Goal: Task Accomplishment & Management: Manage account settings

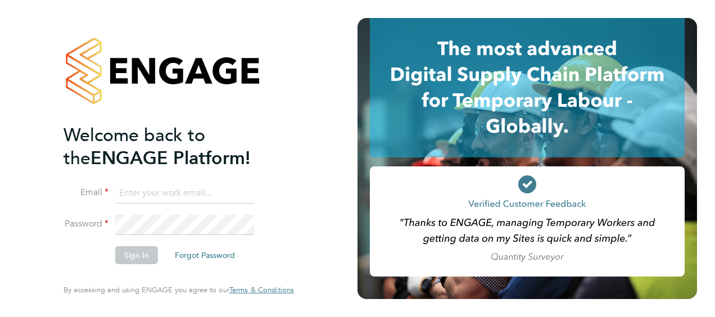
type input "luke.hewitt@vistry.co.uk"
click at [142, 259] on button "Sign In" at bounding box center [136, 255] width 43 height 18
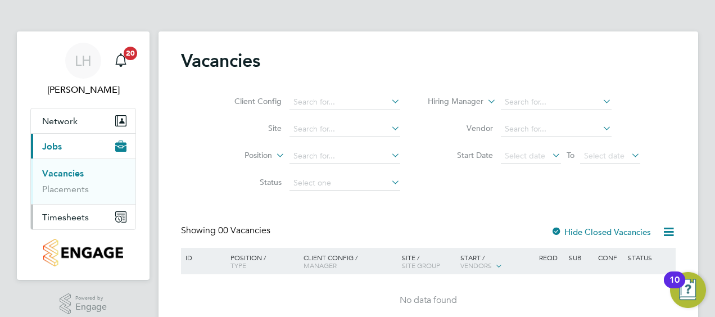
click at [74, 219] on span "Timesheets" at bounding box center [65, 217] width 47 height 11
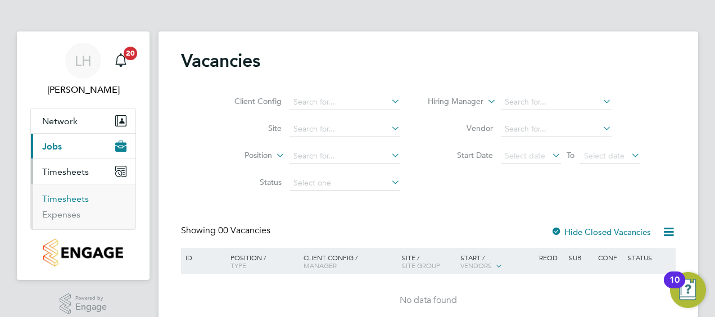
click at [74, 199] on link "Timesheets" at bounding box center [65, 198] width 47 height 11
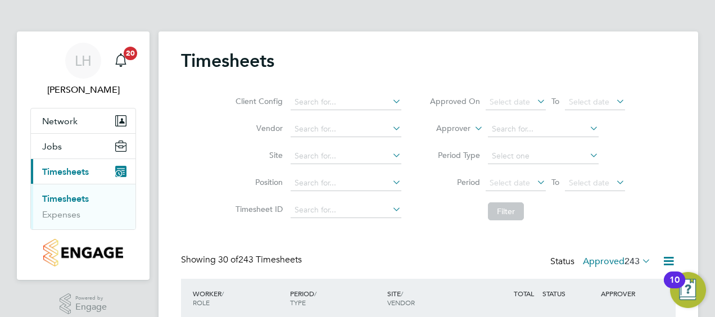
click at [658, 200] on div "Client Config Vendor Site Position Timesheet ID Approved On Select date To Sele…" at bounding box center [428, 154] width 495 height 143
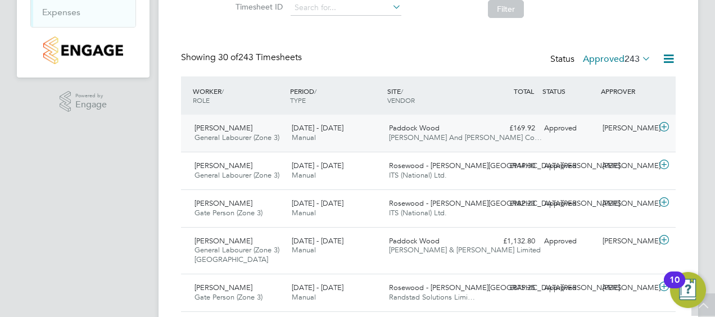
click at [306, 137] on span "Manual" at bounding box center [304, 138] width 24 height 10
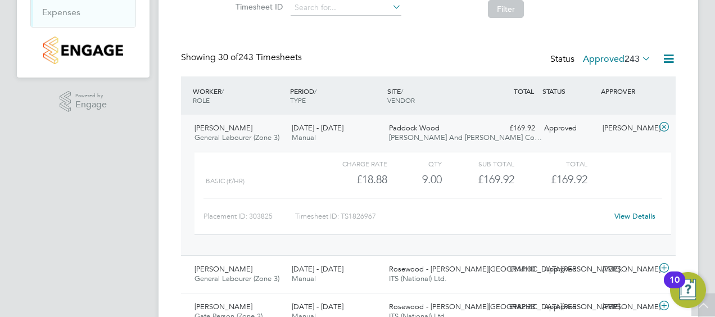
click at [435, 279] on span "ITS (National) Ltd." at bounding box center [418, 279] width 58 height 10
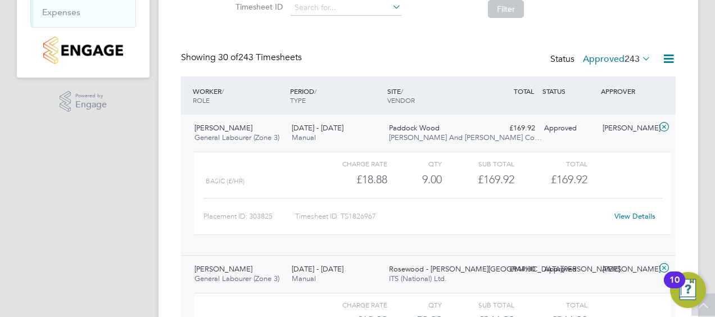
click at [666, 125] on icon at bounding box center [664, 127] width 14 height 9
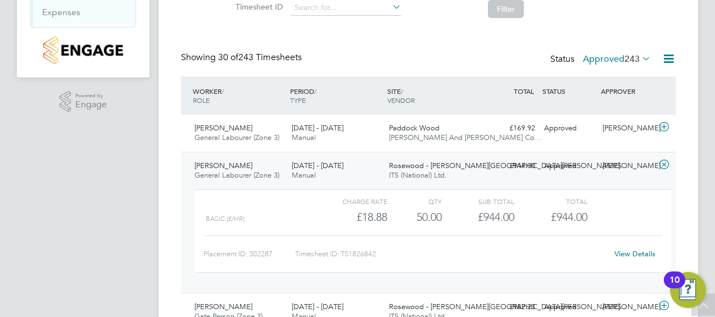
click at [630, 253] on link "View Details" at bounding box center [634, 254] width 41 height 10
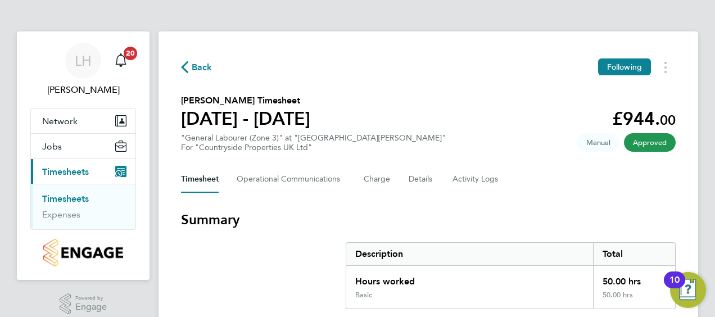
click at [612, 176] on div "Timesheet Operational Communications Charge Details Activity Logs" at bounding box center [428, 179] width 495 height 27
click at [57, 200] on link "Timesheets" at bounding box center [65, 198] width 47 height 11
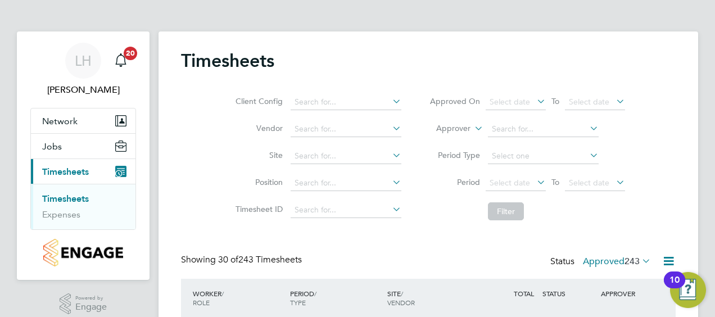
click at [640, 258] on icon at bounding box center [640, 261] width 0 height 16
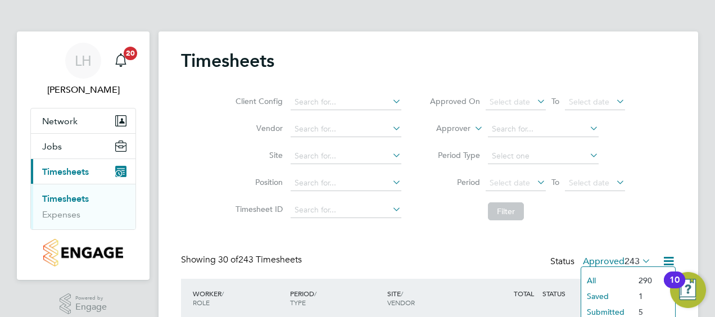
click at [609, 310] on li "Submitted" at bounding box center [607, 312] width 52 height 16
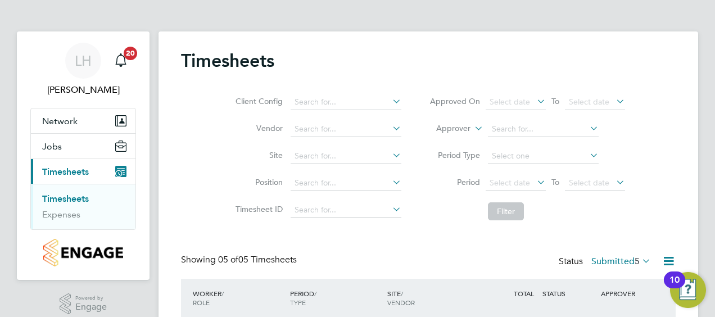
click at [652, 170] on div "Client Config Vendor Site Position Timesheet ID Approved On Select date To Sele…" at bounding box center [428, 154] width 495 height 143
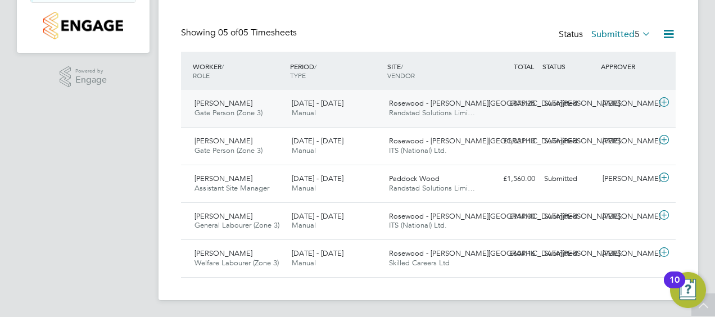
click at [260, 108] on span "Gate Person (Zone 3)" at bounding box center [228, 113] width 68 height 10
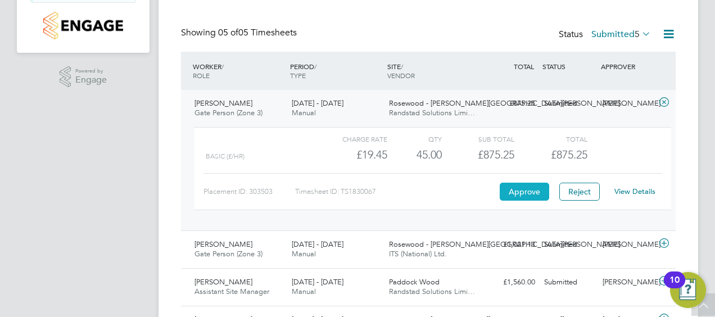
click at [531, 188] on button "Approve" at bounding box center [524, 192] width 49 height 18
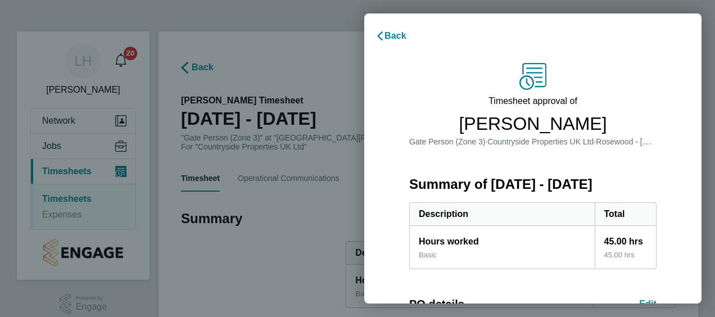
click at [623, 168] on div "Summary of 22 - 28 Sep 2025 Description Total Hours worked 45.00 hrs Basic 45.0…" at bounding box center [532, 208] width 247 height 121
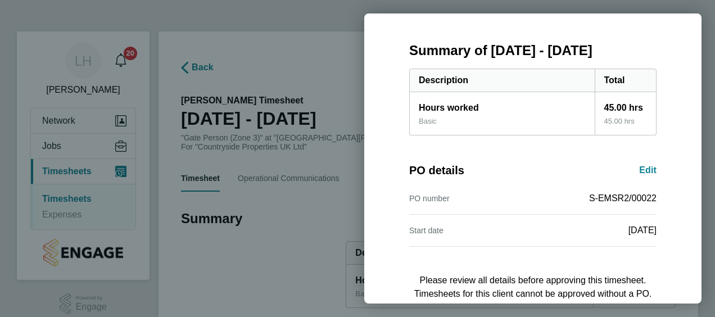
scroll to position [188, 0]
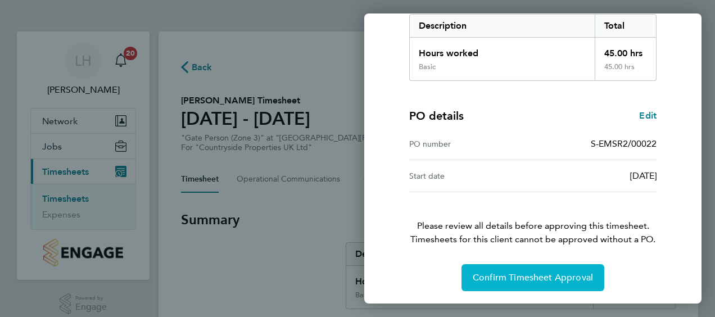
click at [549, 277] on span "Confirm Timesheet Approval" at bounding box center [533, 277] width 120 height 11
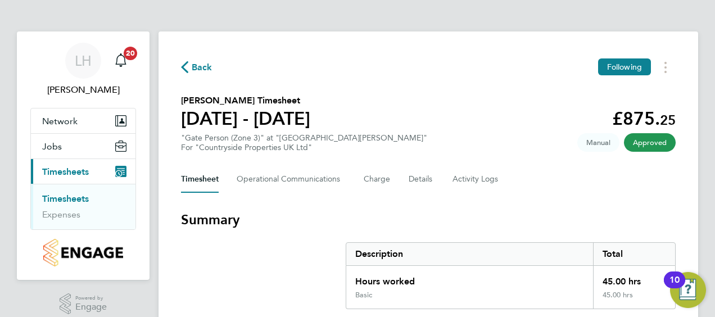
click at [65, 194] on link "Timesheets" at bounding box center [65, 198] width 47 height 11
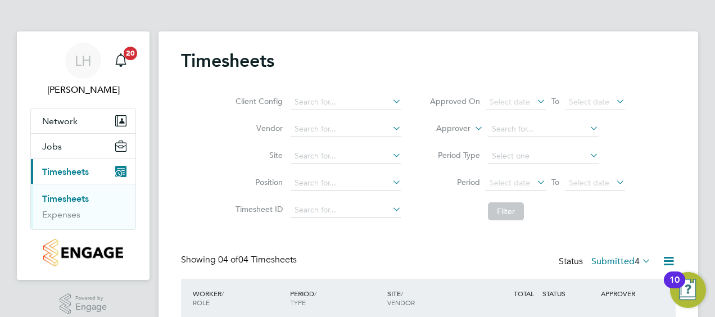
click at [436, 261] on div "Showing 04 of 04 Timesheets Status Submitted 4" at bounding box center [428, 266] width 495 height 25
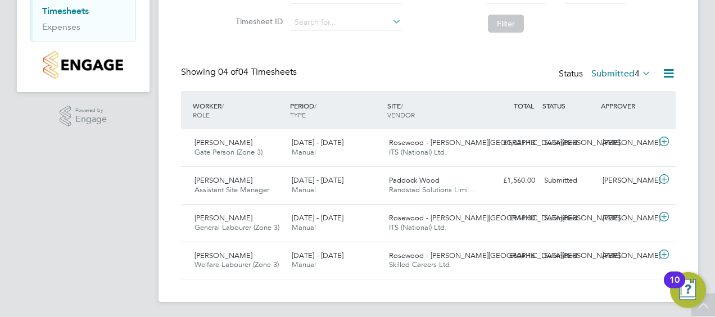
scroll to position [189, 0]
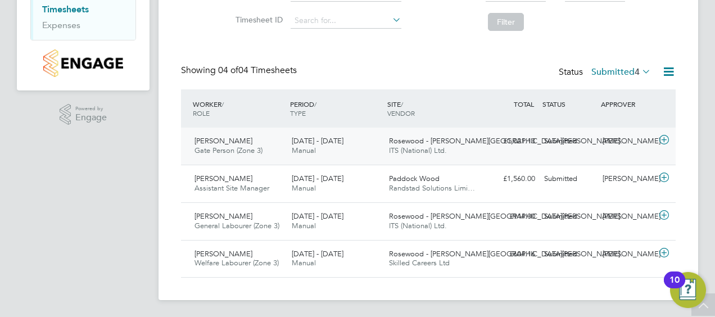
click at [351, 141] on div "22 - 28 Sep 2025 Manual" at bounding box center [335, 146] width 97 height 28
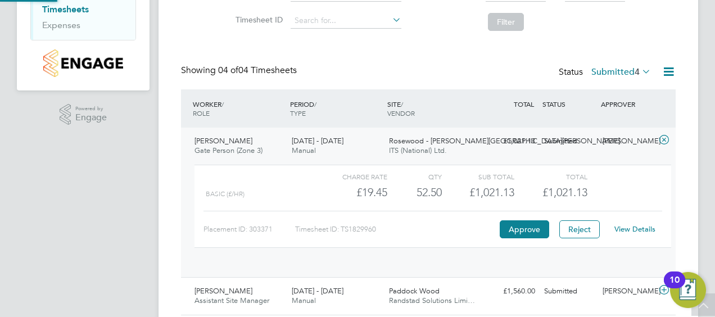
scroll to position [19, 110]
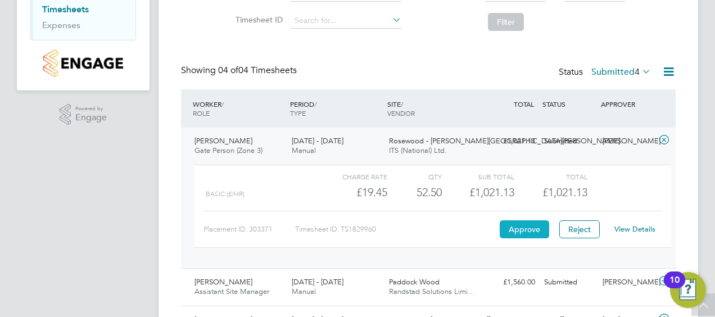
click at [518, 228] on button "Approve" at bounding box center [524, 229] width 49 height 18
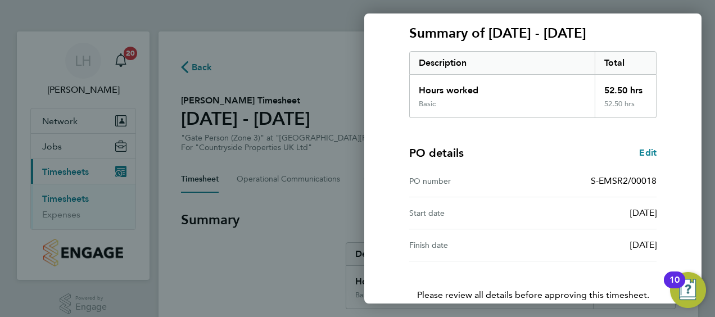
scroll to position [220, 0]
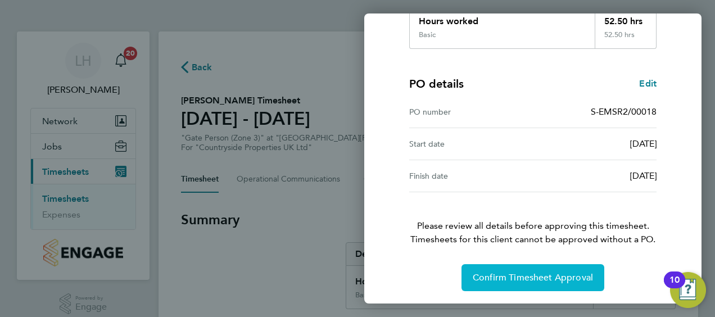
click at [521, 265] on button "Confirm Timesheet Approval" at bounding box center [532, 277] width 143 height 27
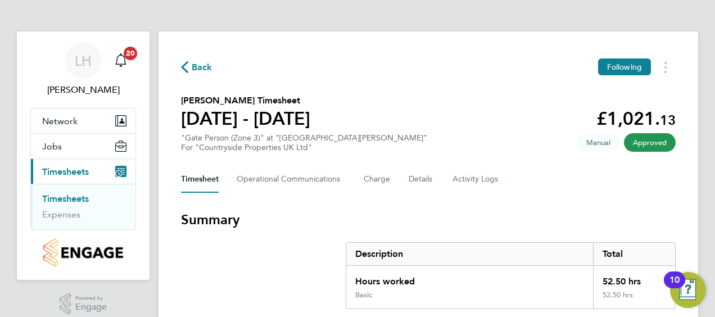
click at [65, 197] on link "Timesheets" at bounding box center [65, 198] width 47 height 11
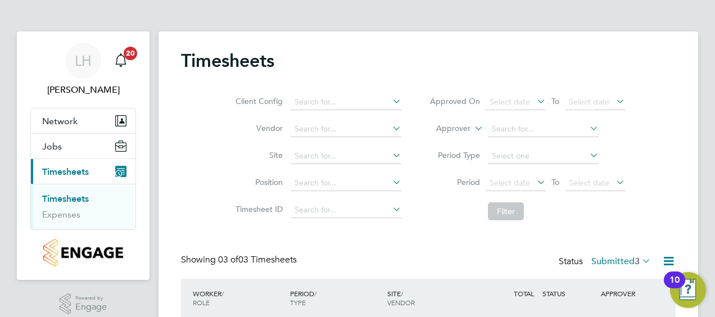
click at [435, 233] on div "Timesheets Client Config Vendor Site Position Timesheet ID Approved On Select d…" at bounding box center [428, 239] width 495 height 381
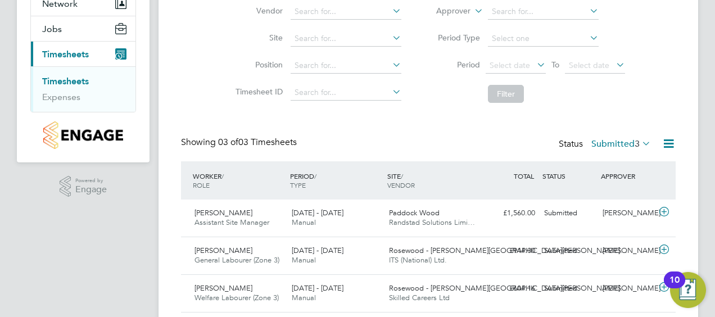
scroll to position [152, 0]
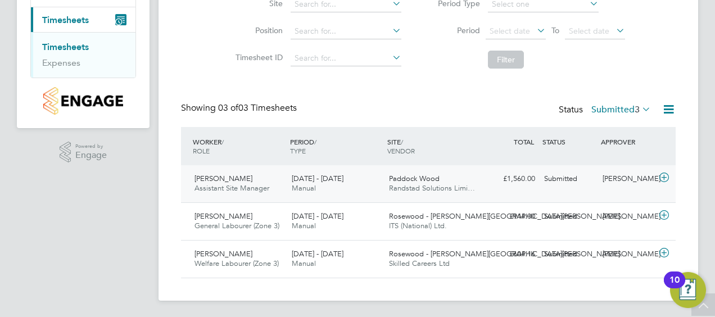
click at [422, 178] on span "Paddock Wood" at bounding box center [414, 179] width 51 height 10
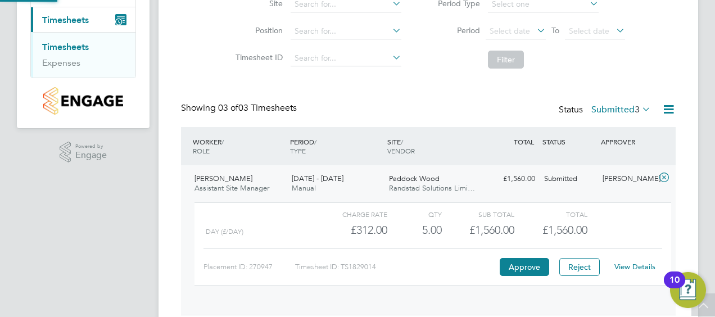
scroll to position [19, 110]
click at [519, 266] on button "Approve" at bounding box center [524, 267] width 49 height 18
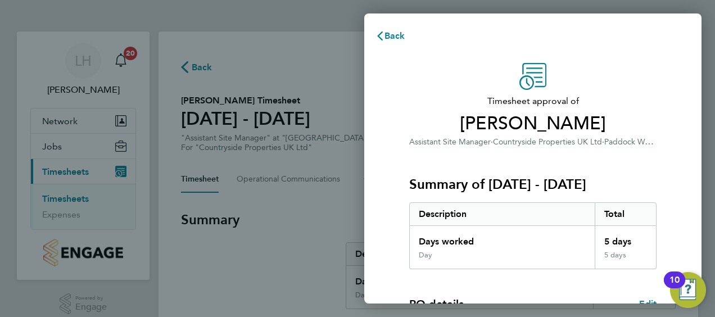
click at [533, 297] on div "PO details Edit" at bounding box center [532, 304] width 247 height 16
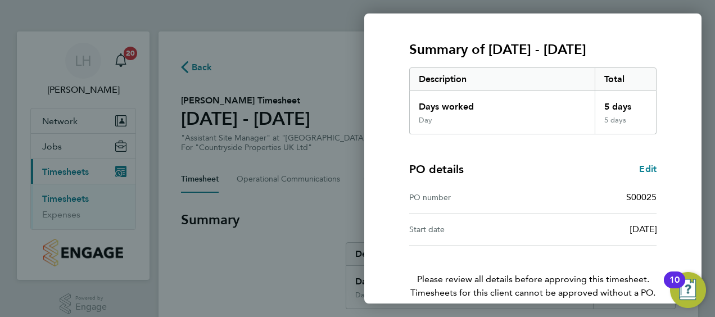
scroll to position [188, 0]
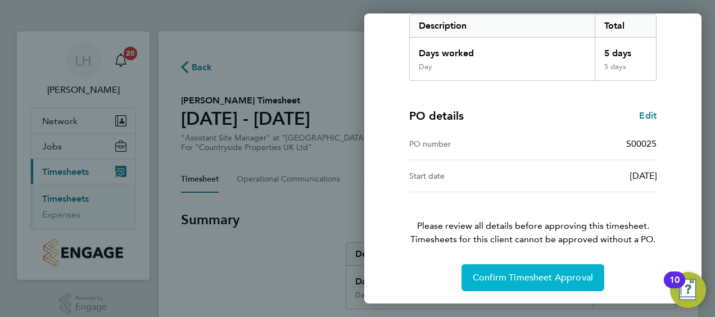
click at [530, 280] on span "Confirm Timesheet Approval" at bounding box center [533, 277] width 120 height 11
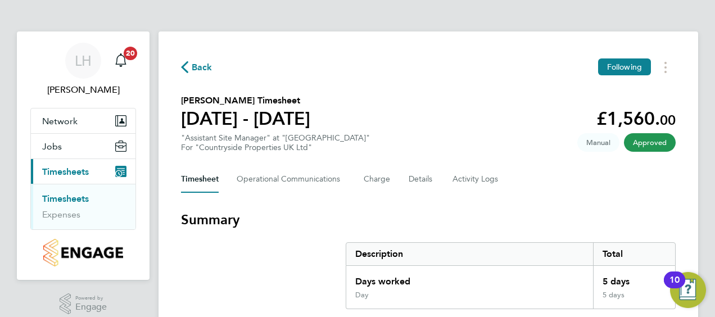
click at [67, 198] on link "Timesheets" at bounding box center [65, 198] width 47 height 11
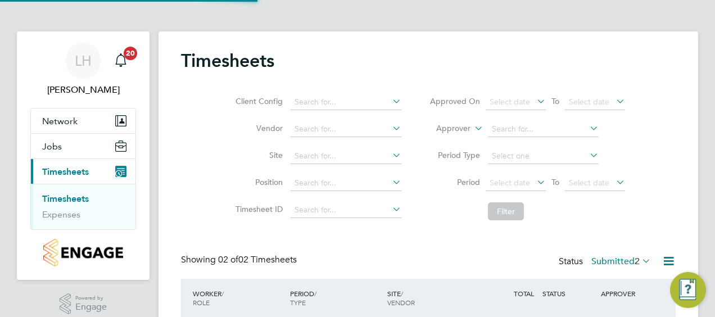
scroll to position [28, 97]
click at [377, 239] on div "Timesheets Client Config Vendor Site Position Timesheet ID Approved On Select d…" at bounding box center [428, 220] width 495 height 343
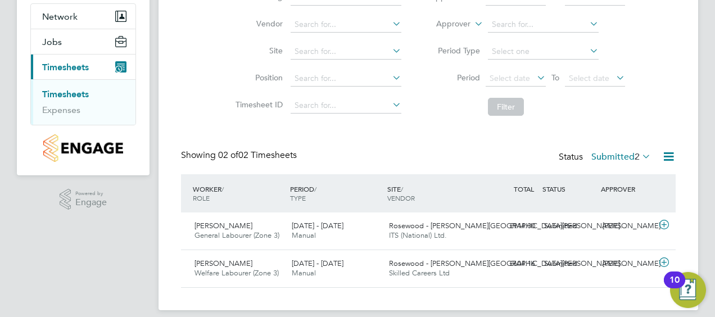
scroll to position [115, 0]
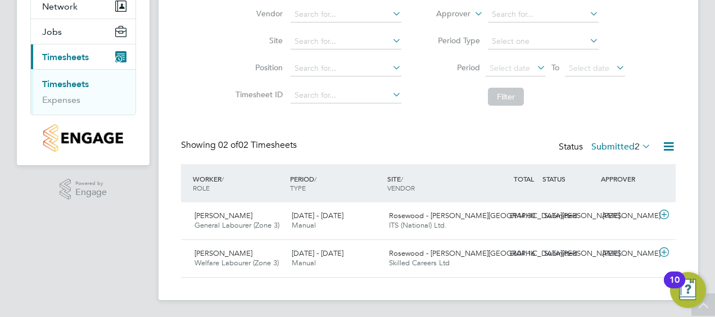
click at [640, 146] on icon at bounding box center [640, 146] width 0 height 16
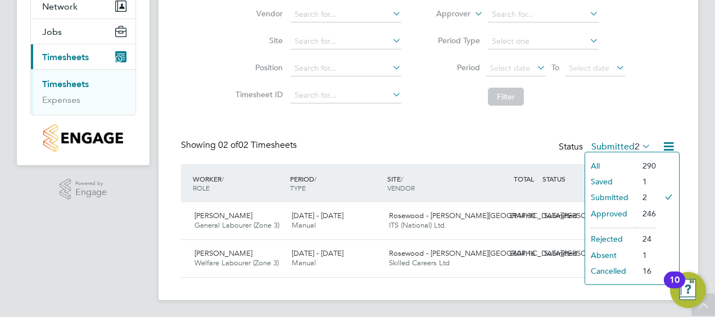
click at [610, 209] on li "Approved" at bounding box center [611, 214] width 52 height 16
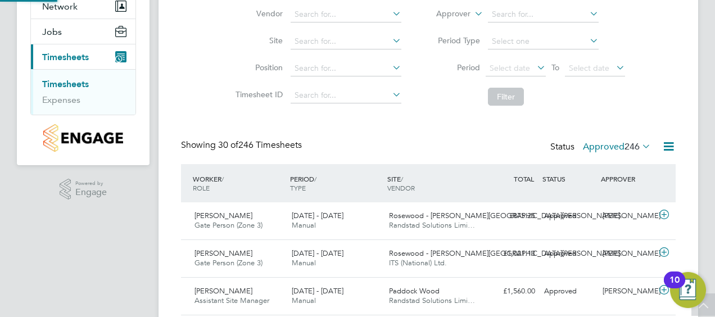
scroll to position [0, 0]
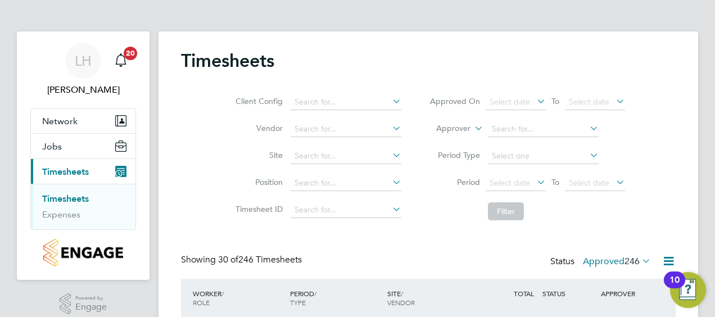
click at [82, 202] on link "Timesheets" at bounding box center [65, 198] width 47 height 11
click at [79, 201] on link "Timesheets" at bounding box center [65, 198] width 47 height 11
click at [640, 262] on icon at bounding box center [640, 261] width 0 height 16
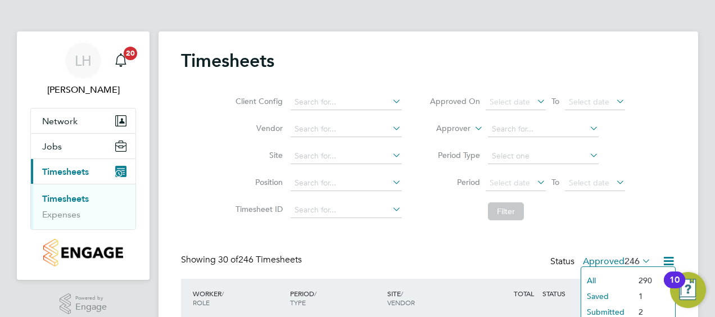
click at [624, 308] on li "Submitted" at bounding box center [607, 312] width 52 height 16
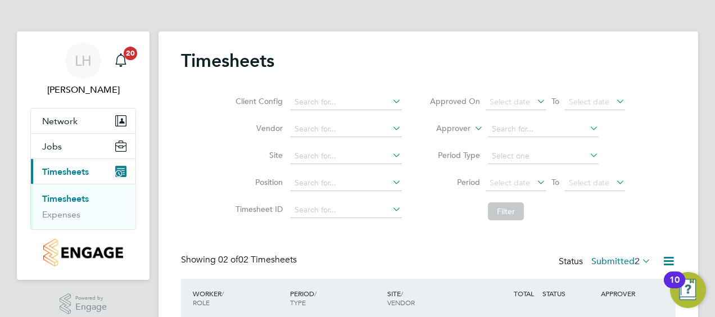
click at [617, 228] on div "Timesheets Client Config Vendor Site Position Timesheet ID Approved On Select d…" at bounding box center [428, 220] width 495 height 343
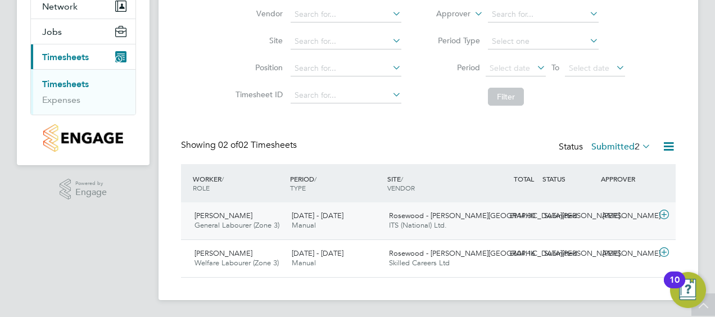
click at [386, 230] on div "Rosewood - Sutton Roa… ITS (National) Ltd." at bounding box center [432, 221] width 97 height 28
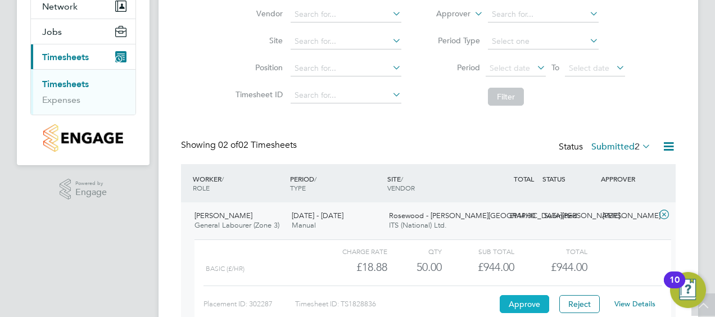
click at [510, 303] on button "Approve" at bounding box center [524, 304] width 49 height 18
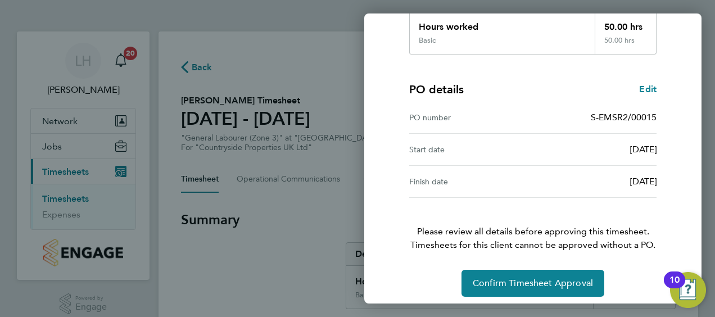
scroll to position [220, 0]
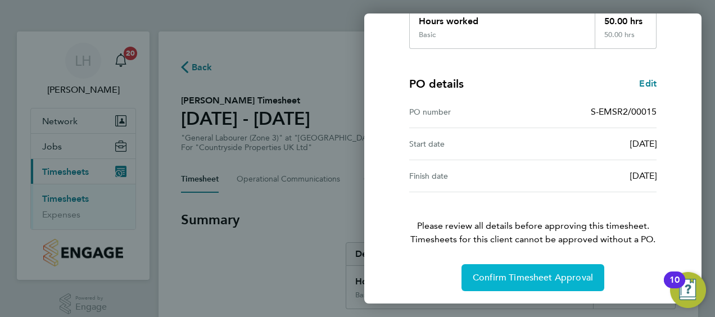
click at [526, 275] on span "Confirm Timesheet Approval" at bounding box center [533, 277] width 120 height 11
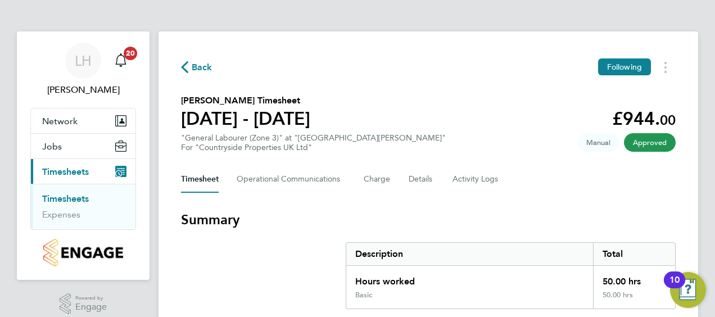
click at [75, 198] on link "Timesheets" at bounding box center [65, 198] width 47 height 11
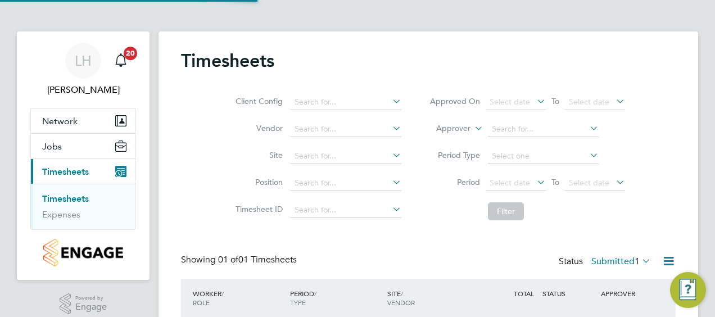
scroll to position [28, 97]
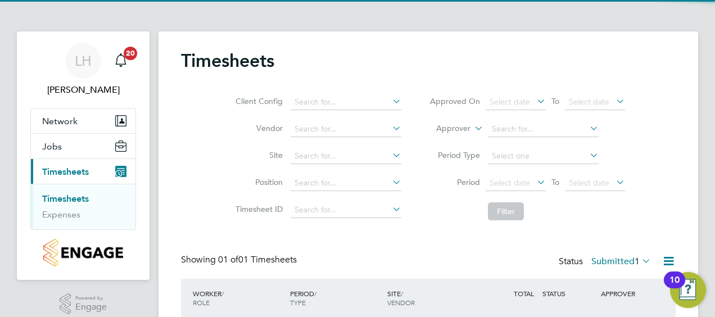
click at [393, 262] on div "Showing 01 of 01 Timesheets Status Submitted 1" at bounding box center [428, 266] width 495 height 25
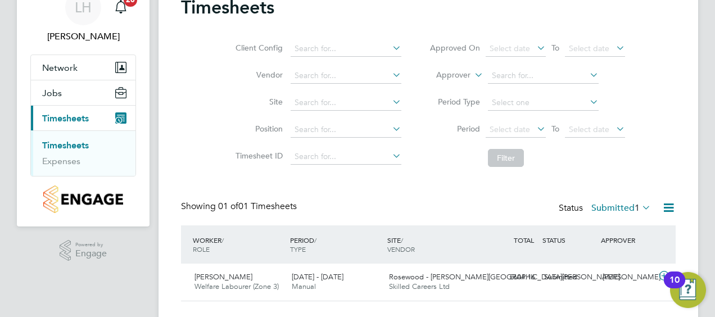
scroll to position [78, 0]
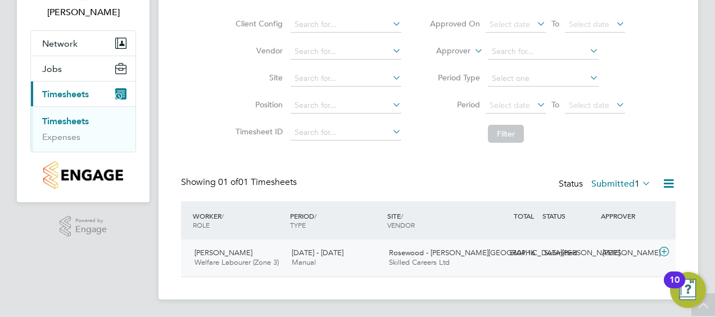
click at [331, 258] on div "22 - 28 Sep 2025 Manual" at bounding box center [335, 258] width 97 height 28
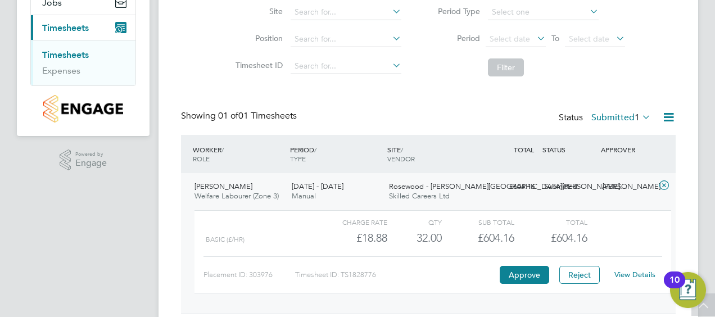
scroll to position [145, 0]
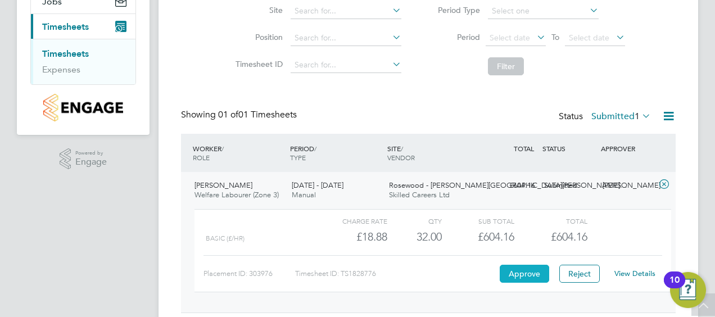
click at [525, 272] on button "Approve" at bounding box center [524, 274] width 49 height 18
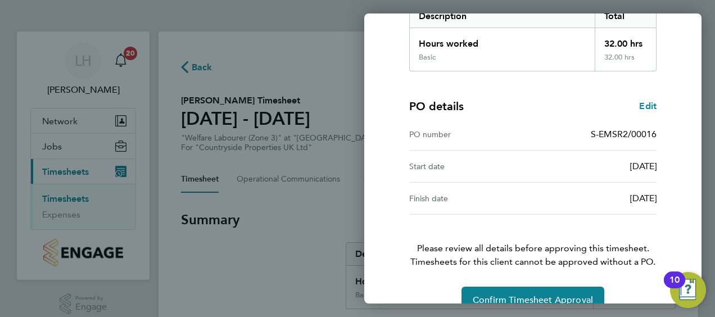
scroll to position [220, 0]
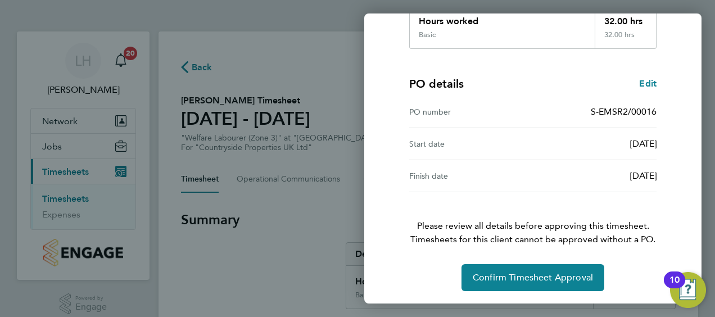
click at [307, 238] on div "Back Timesheet approval of Amanda Perks Welfare Labourer (Zone 3) · Countryside…" at bounding box center [357, 158] width 715 height 317
click at [676, 193] on div "Timesheet approval of Amanda Perks Welfare Labourer (Zone 3) · Countryside Prop…" at bounding box center [532, 67] width 337 height 476
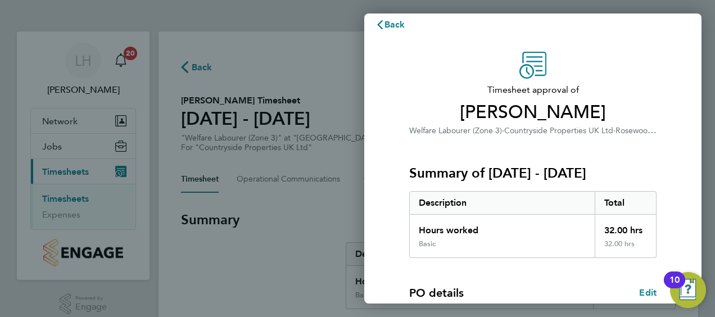
scroll to position [0, 0]
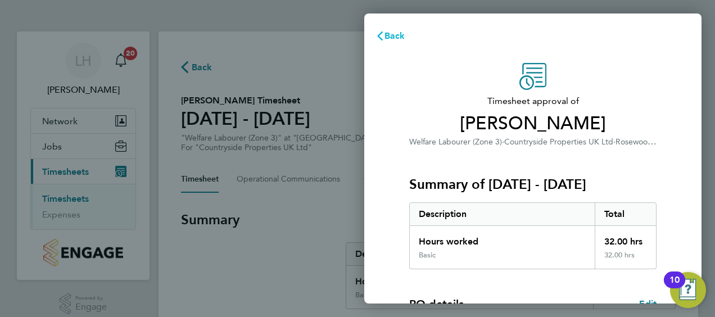
click at [393, 39] on span "Back" at bounding box center [394, 35] width 21 height 11
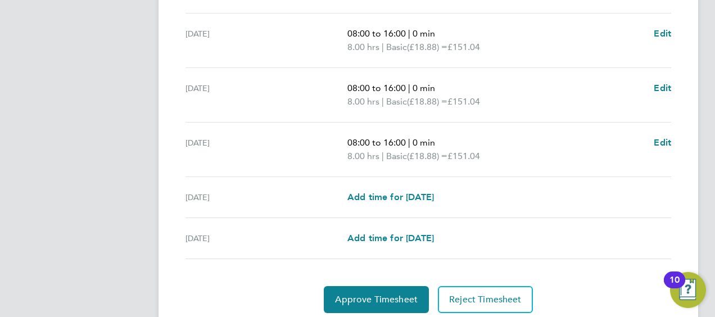
scroll to position [488, 0]
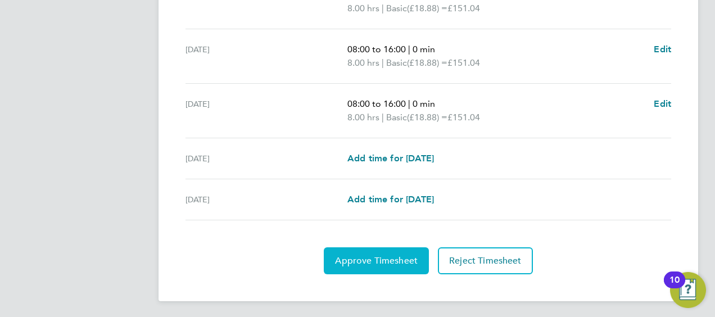
click at [359, 255] on span "Approve Timesheet" at bounding box center [376, 260] width 83 height 11
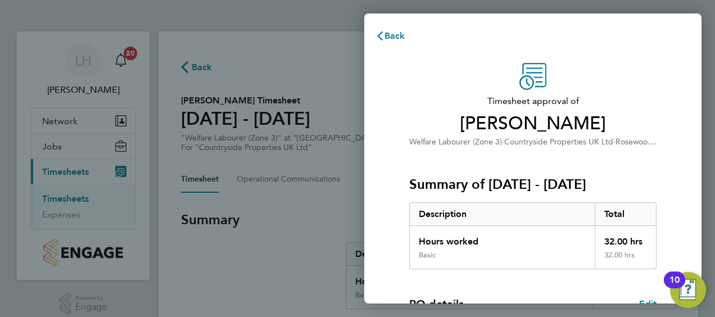
click at [499, 268] on div "Hours worked 32.00 hrs Basic 32.00 hrs" at bounding box center [532, 247] width 247 height 43
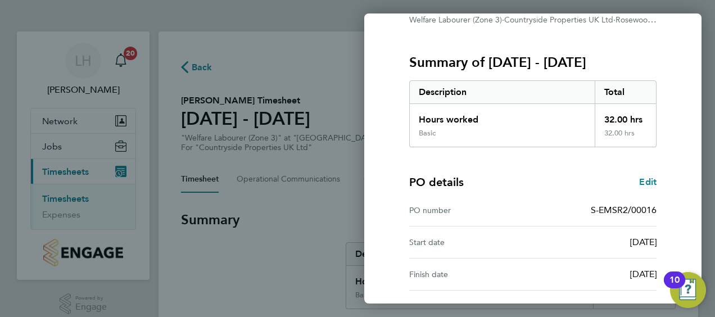
scroll to position [220, 0]
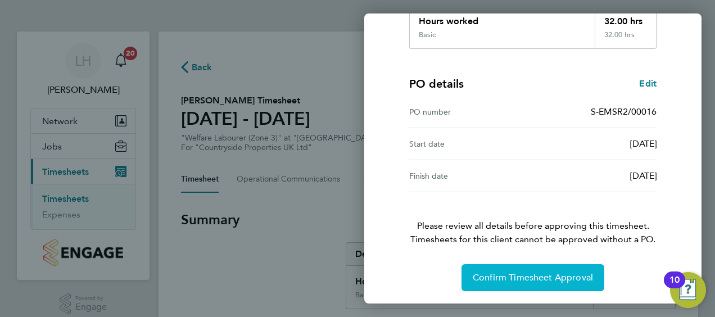
click at [499, 268] on button "Confirm Timesheet Approval" at bounding box center [532, 277] width 143 height 27
